Goal: Obtain resource: Obtain resource

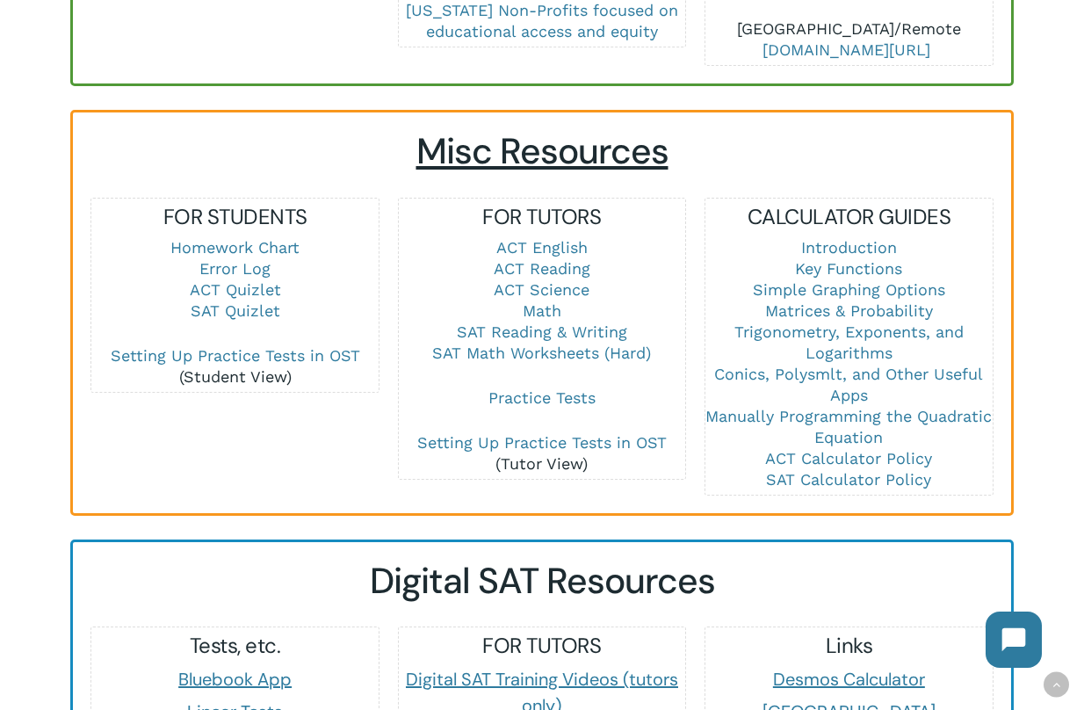
scroll to position [1129, 0]
click at [550, 300] on link "Math" at bounding box center [542, 309] width 39 height 18
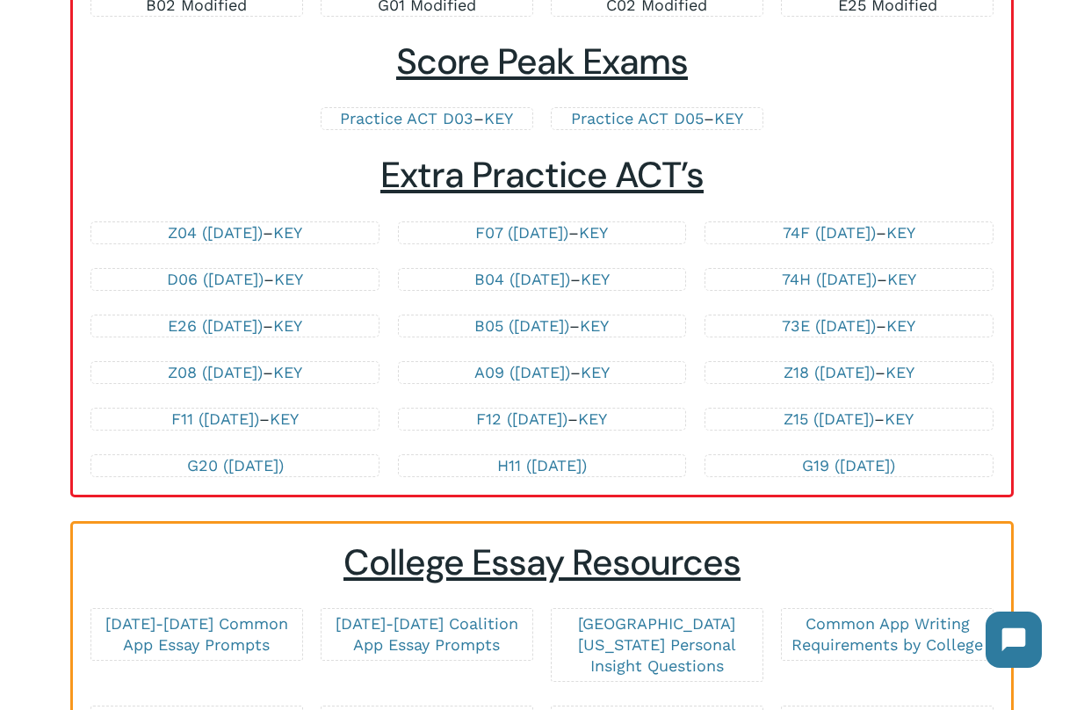
scroll to position [3736, 0]
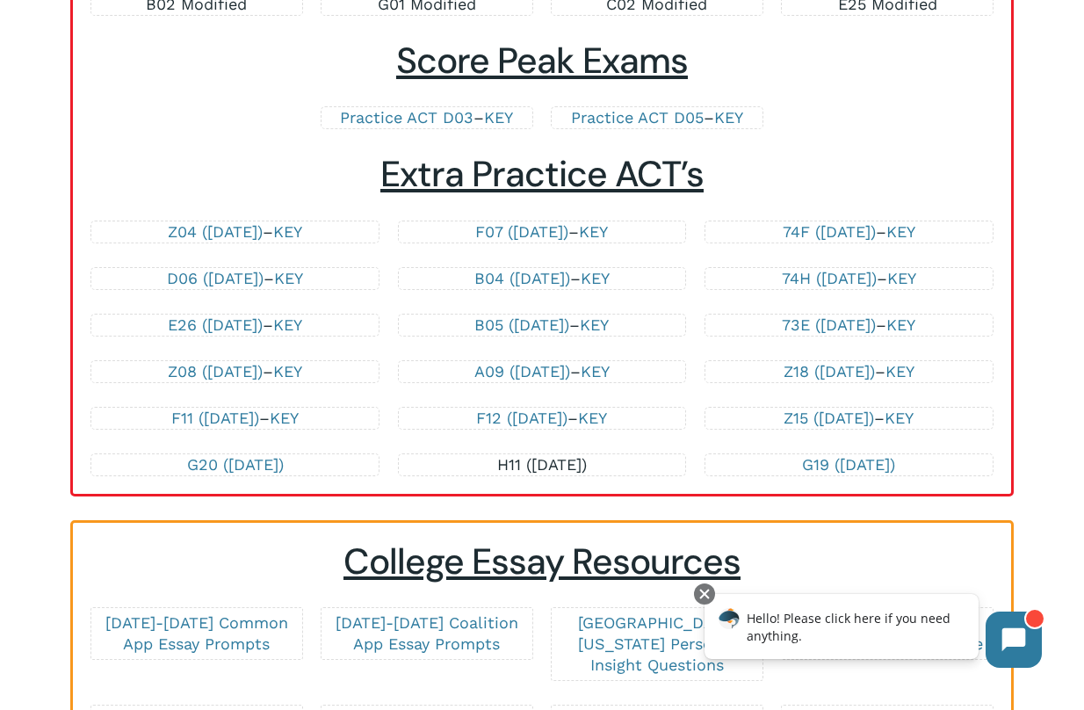
click at [534, 458] on link "H11 ([DATE])" at bounding box center [542, 464] width 90 height 18
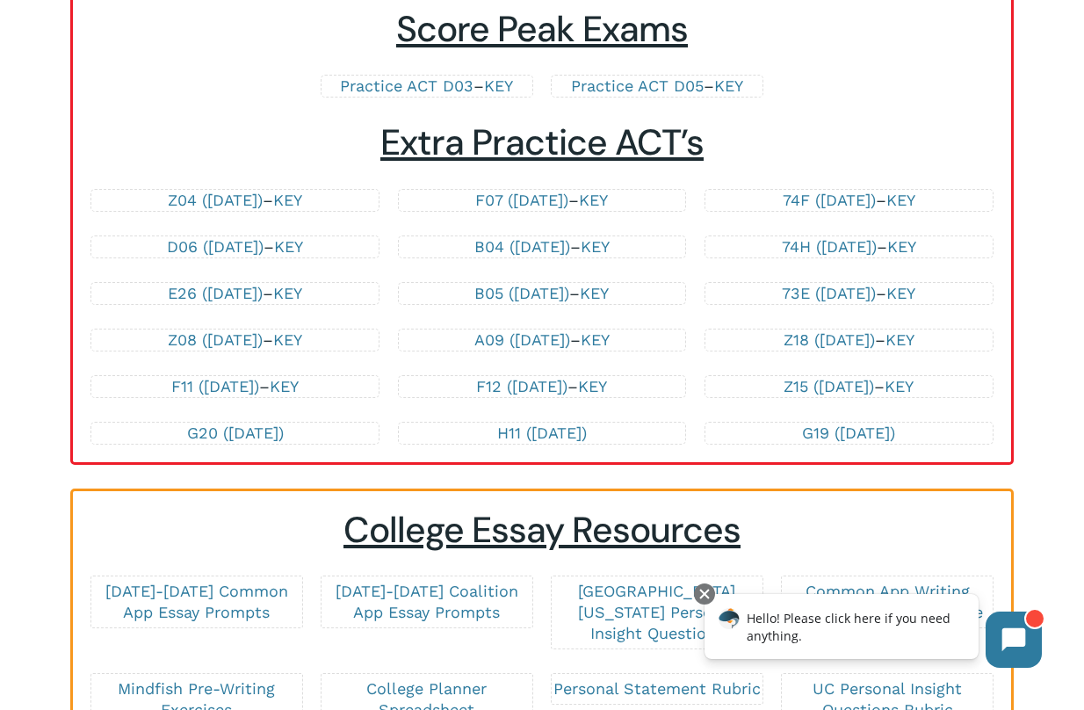
scroll to position [3773, 0]
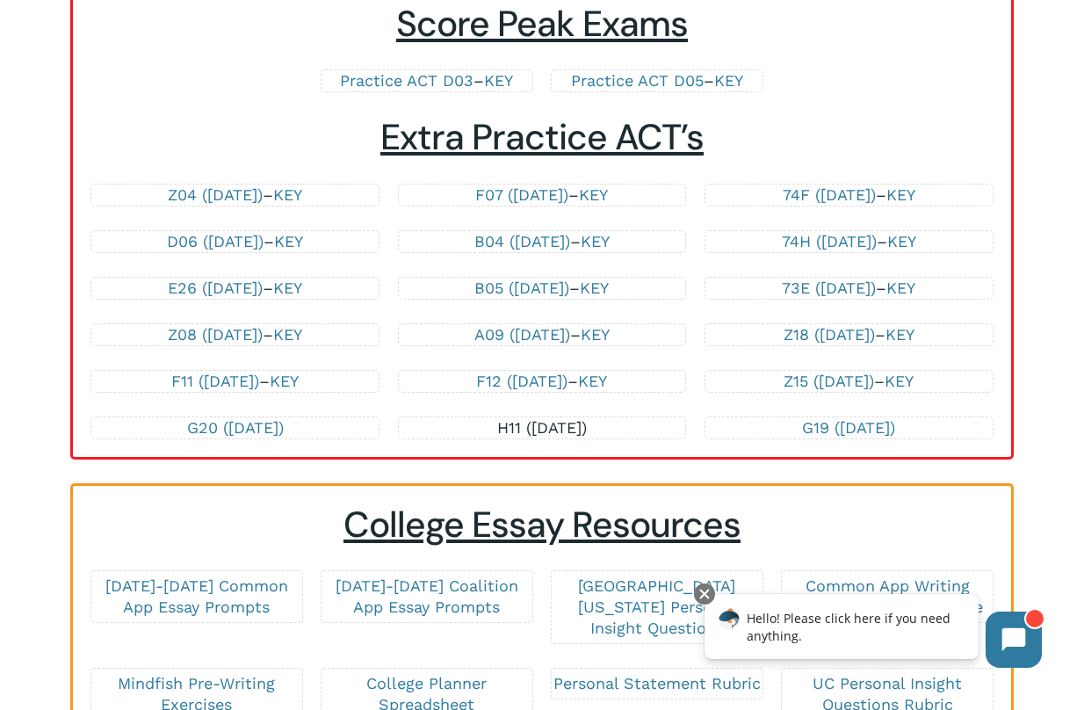
click at [497, 425] on link "H11 ([DATE])" at bounding box center [542, 427] width 90 height 18
